Goal: Find specific page/section: Find specific page/section

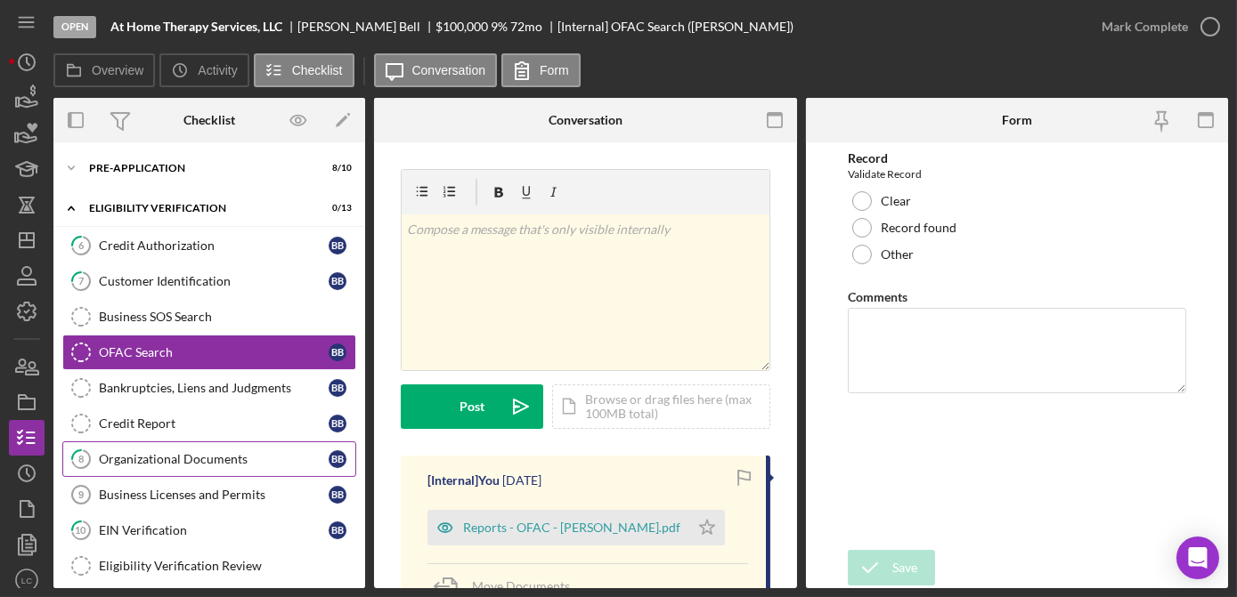
click at [136, 462] on div "Organizational Documents" at bounding box center [214, 459] width 230 height 14
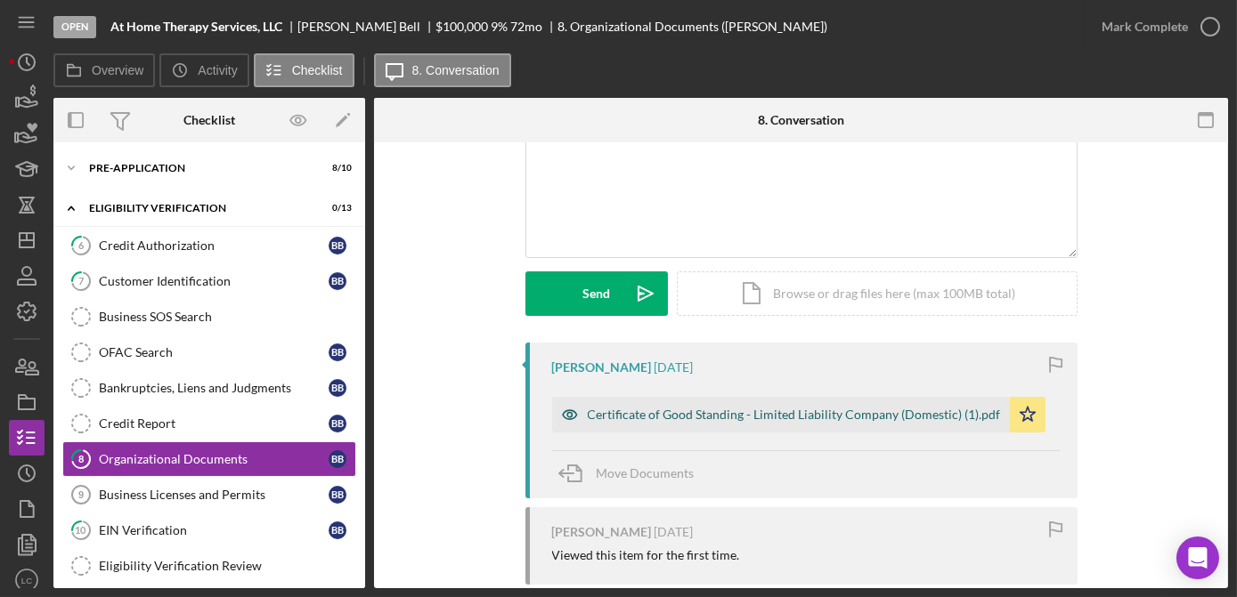
scroll to position [161, 0]
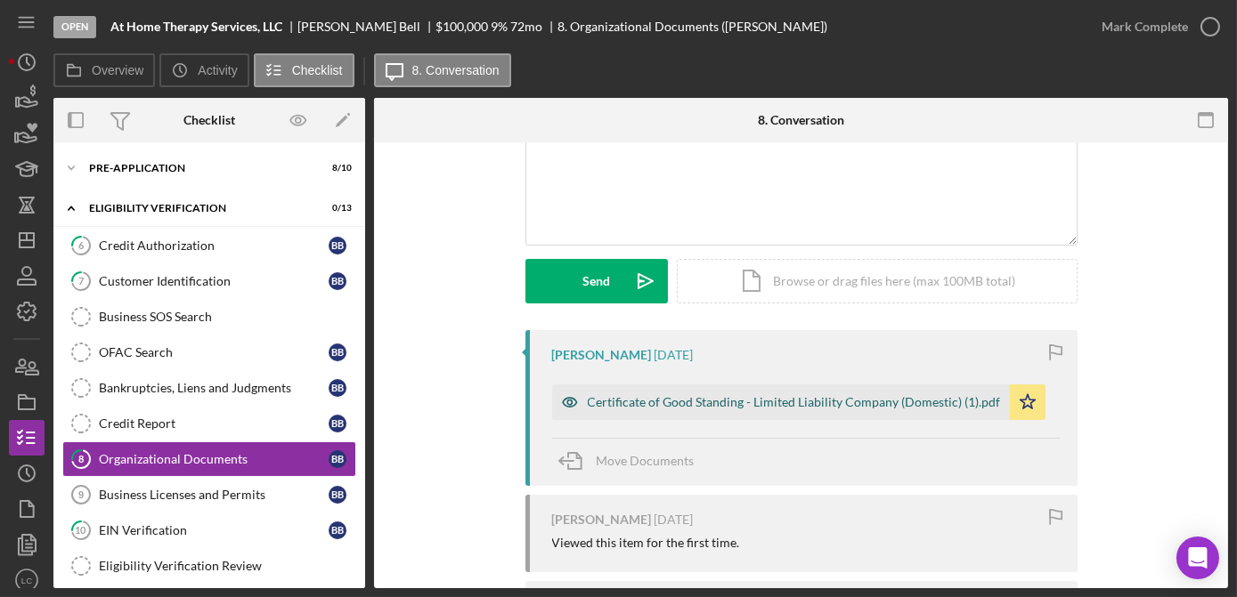
click at [772, 403] on div "Certificate of Good Standing - Limited Liability Company (Domestic) (1).pdf" at bounding box center [794, 402] width 413 height 14
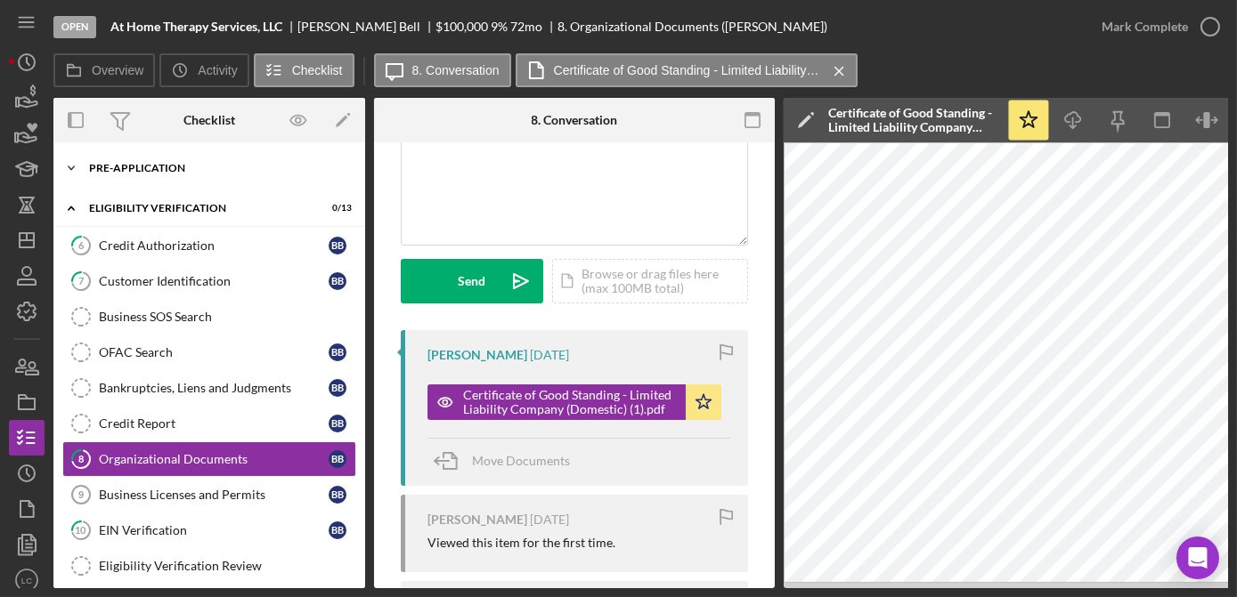
click at [66, 165] on icon "Icon/Expander" at bounding box center [71, 168] width 36 height 36
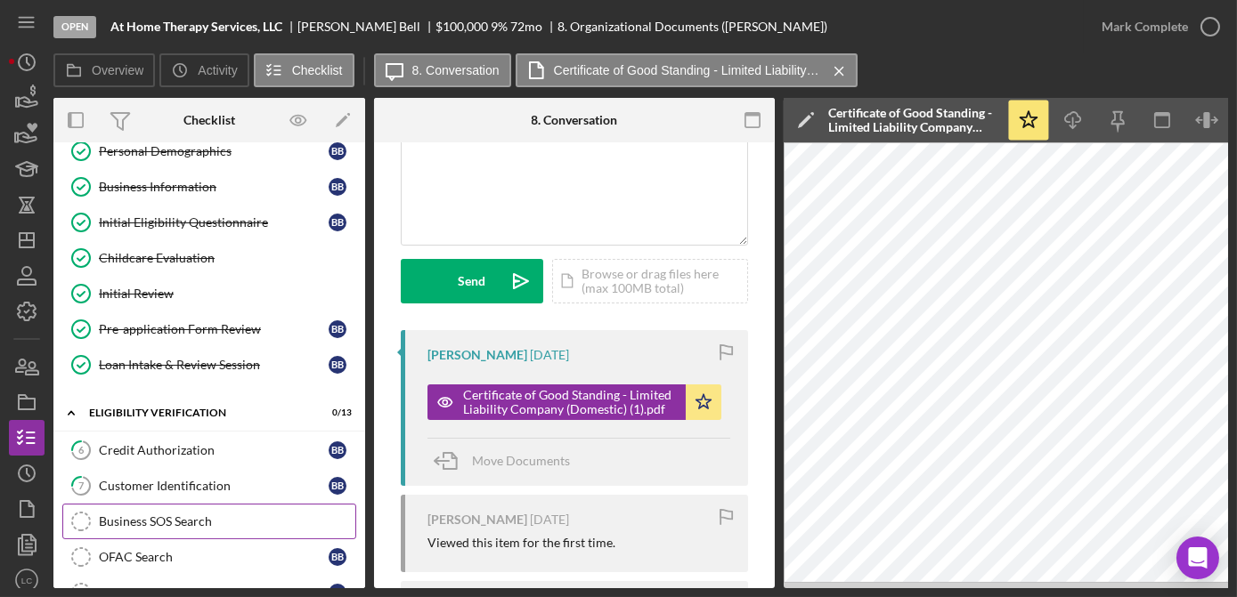
click at [161, 515] on div "Business SOS Search" at bounding box center [227, 522] width 256 height 14
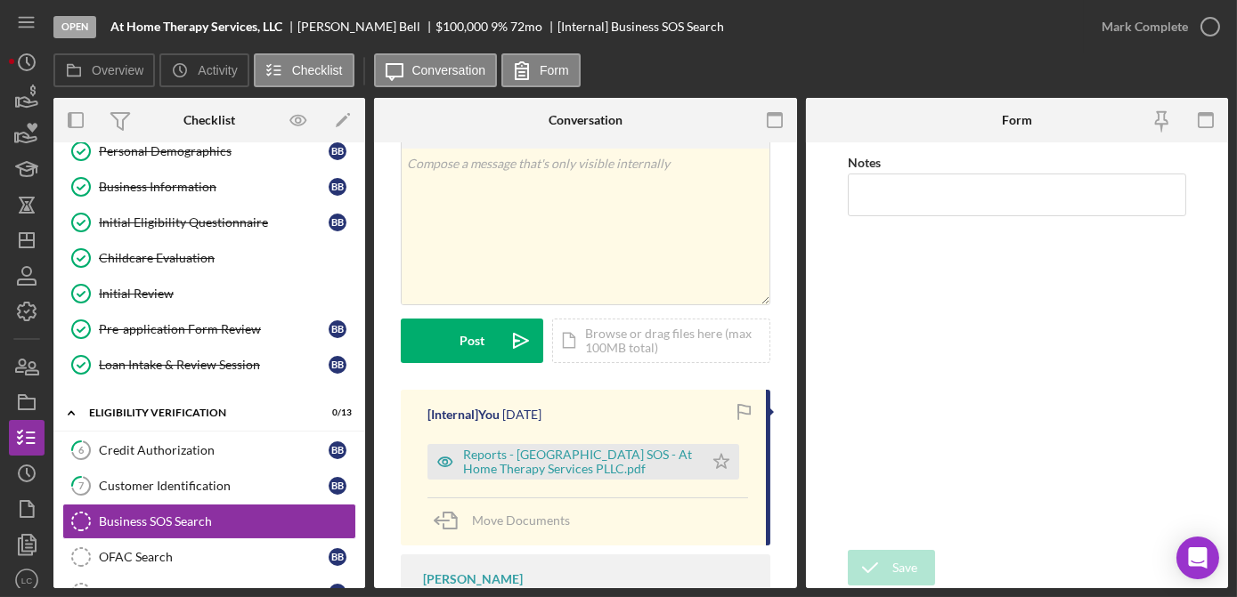
scroll to position [161, 0]
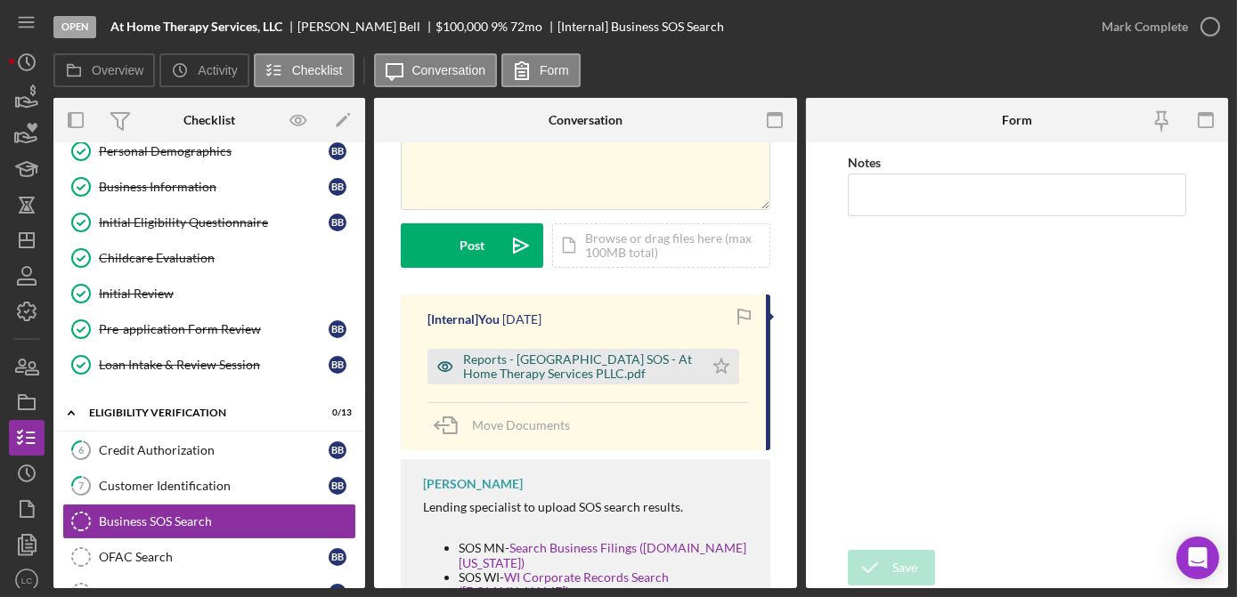
click at [556, 371] on div "Reports - [GEOGRAPHIC_DATA] SOS - At Home Therapy Services PLLC.pdf" at bounding box center [578, 367] width 231 height 28
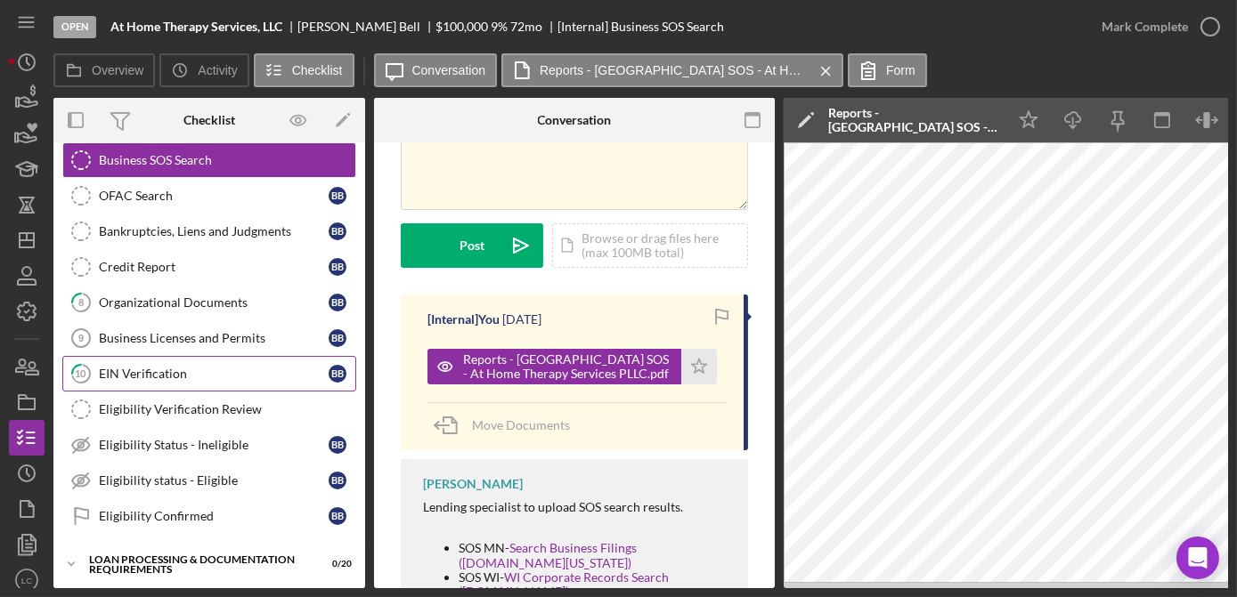
scroll to position [485, 0]
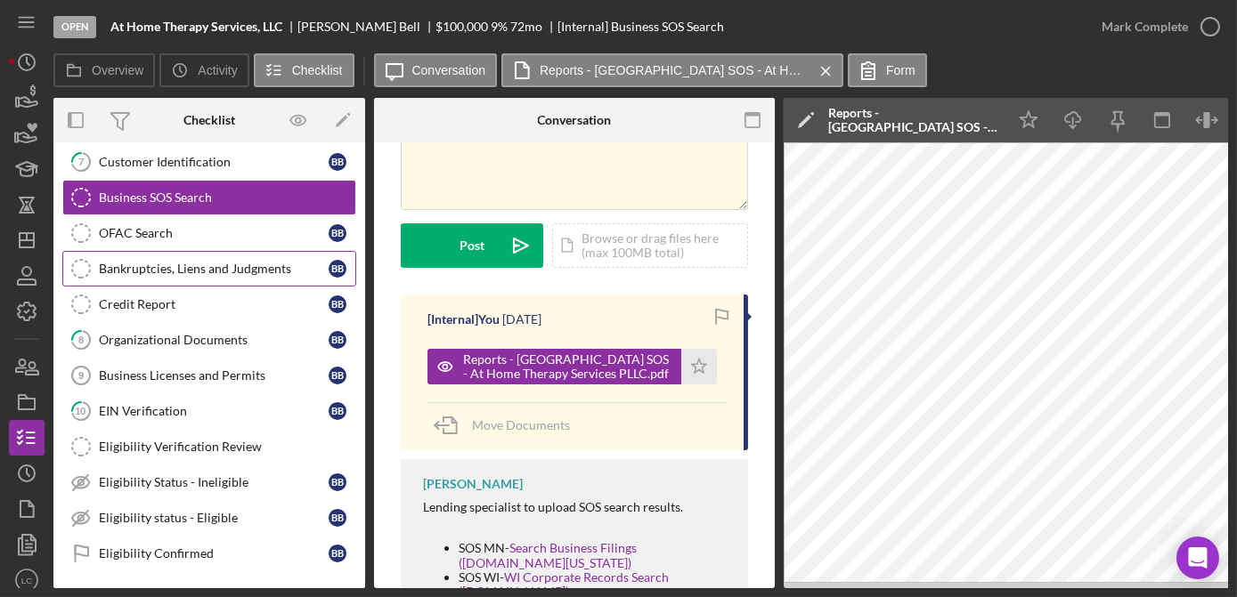
click at [196, 262] on div "Bankruptcies, Liens and Judgments" at bounding box center [214, 269] width 230 height 14
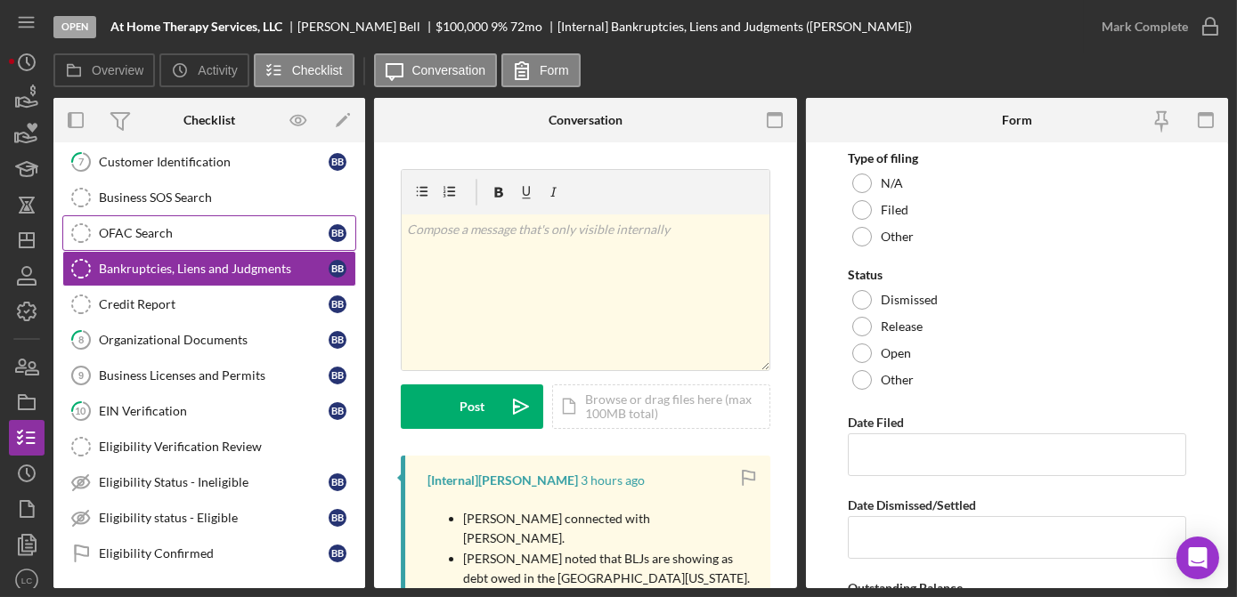
click at [133, 230] on div "OFAC Search" at bounding box center [214, 233] width 230 height 14
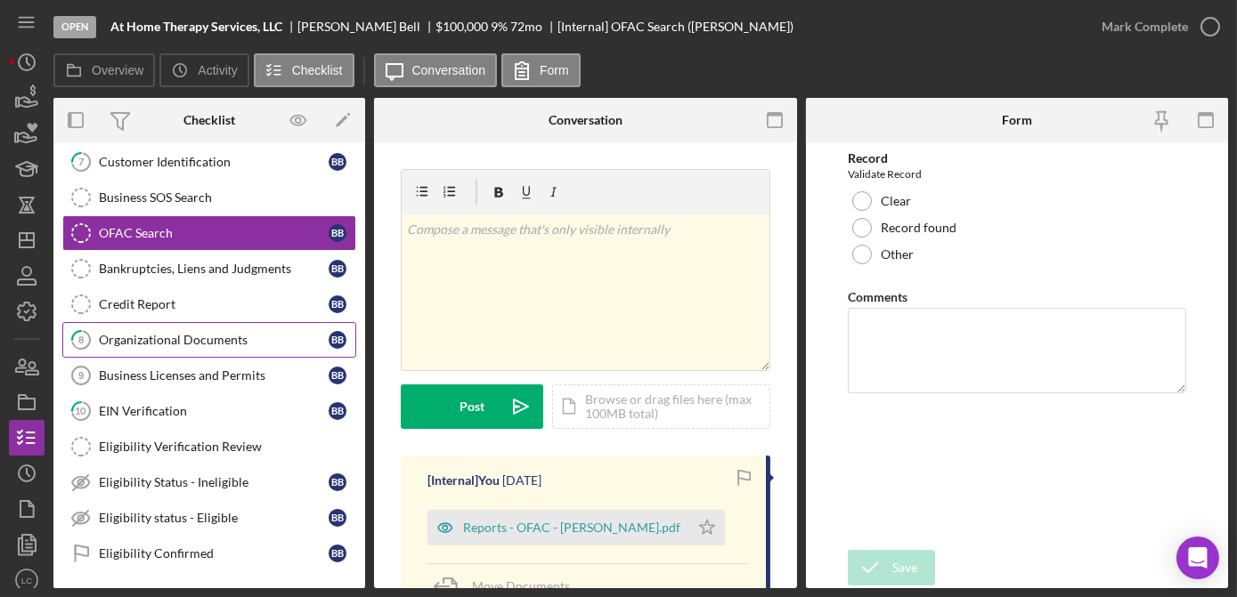
click at [145, 322] on link "8 Organizational Documents B B" at bounding box center [209, 340] width 294 height 36
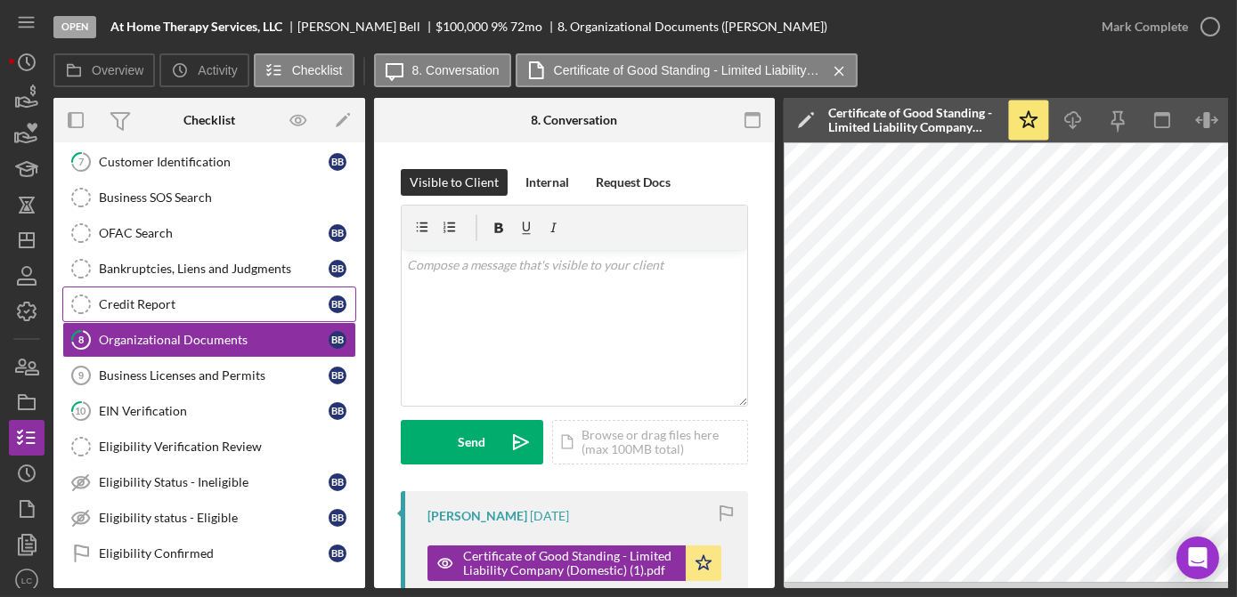
click at [147, 287] on link "Credit Report Credit Report B B" at bounding box center [209, 305] width 294 height 36
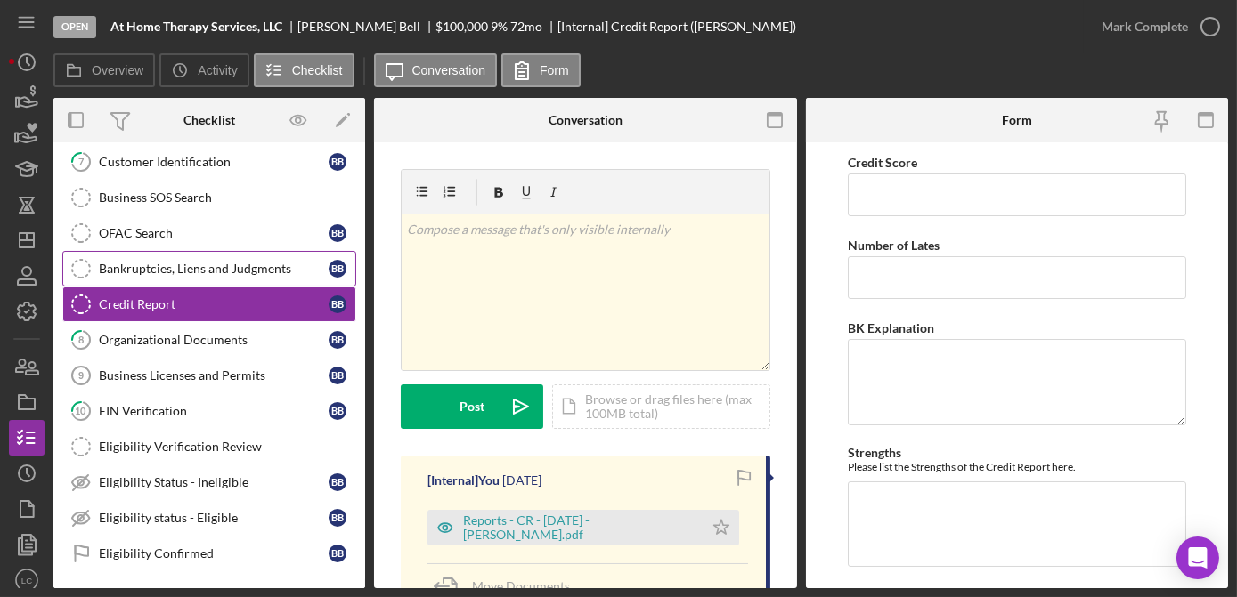
click at [147, 252] on link "Bankruptcies, Liens and Judgments Bankruptcies, Liens and Judgments B B" at bounding box center [209, 269] width 294 height 36
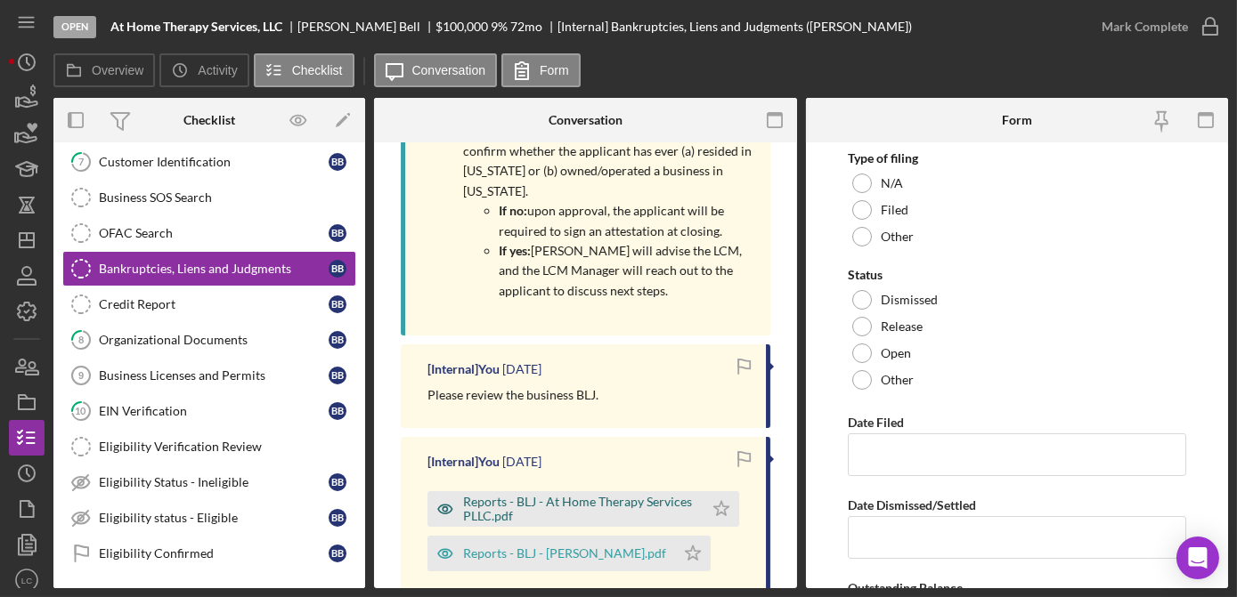
scroll to position [323, 0]
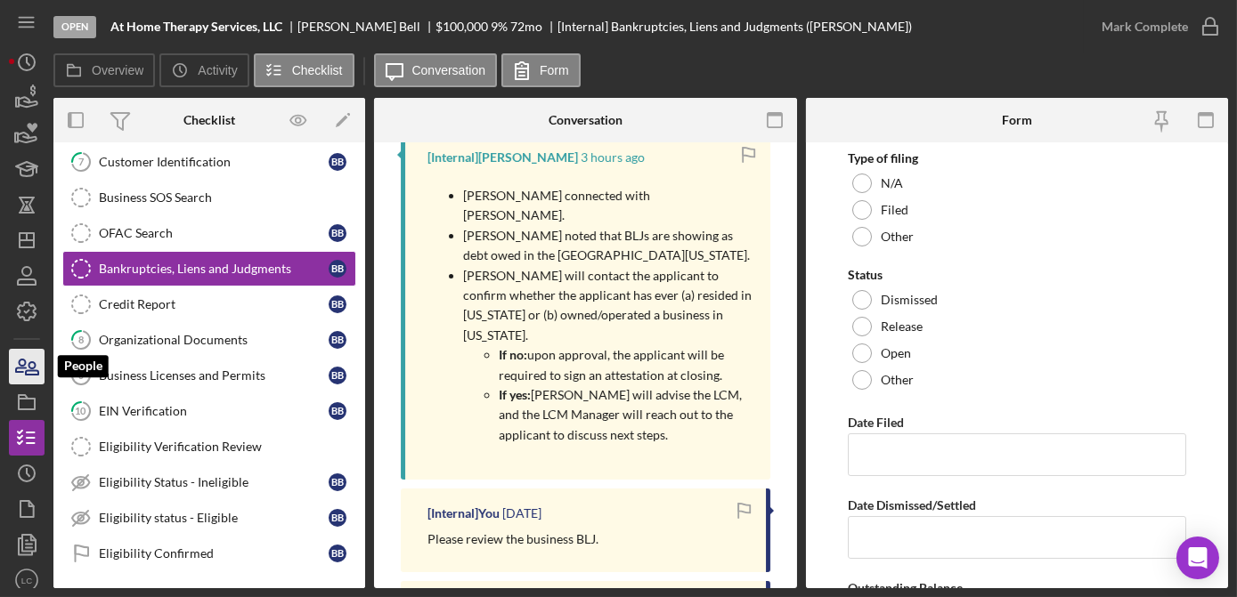
click at [28, 372] on icon "button" at bounding box center [26, 367] width 45 height 45
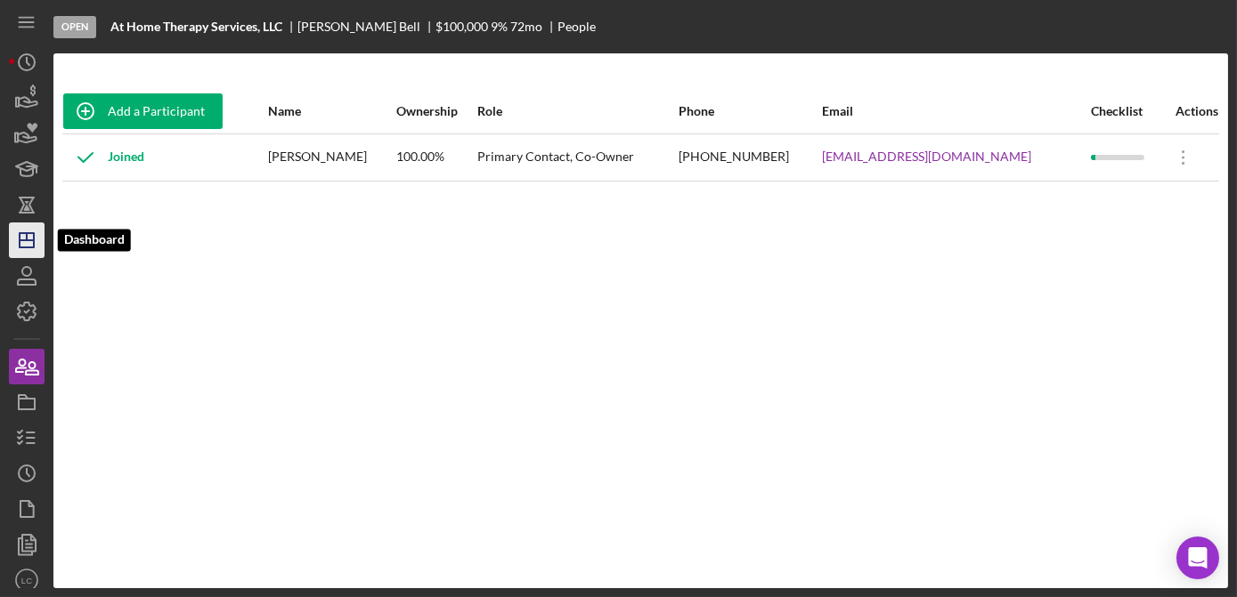
click at [34, 236] on polygon "button" at bounding box center [27, 240] width 14 height 14
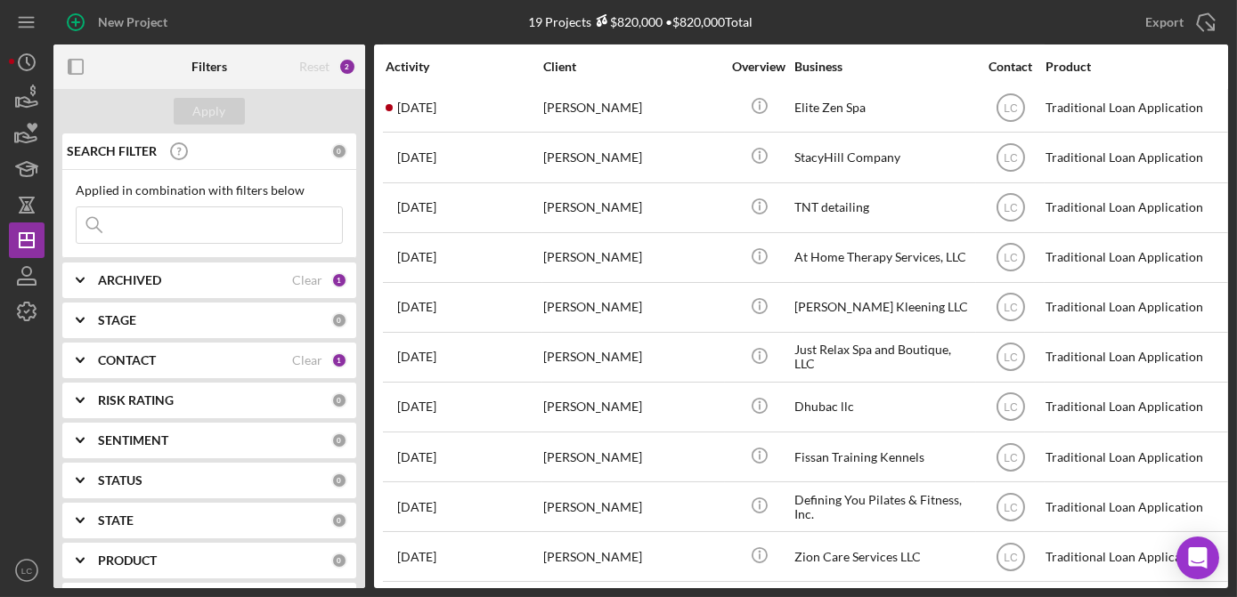
scroll to position [464, 0]
